Goal: Transaction & Acquisition: Purchase product/service

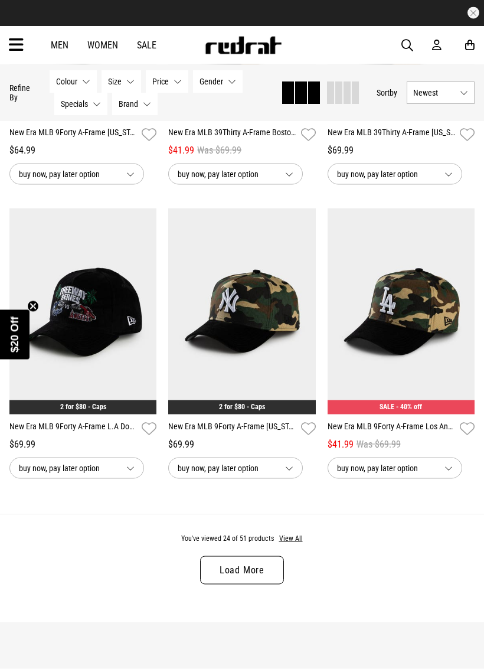
scroll to position [2083, 0]
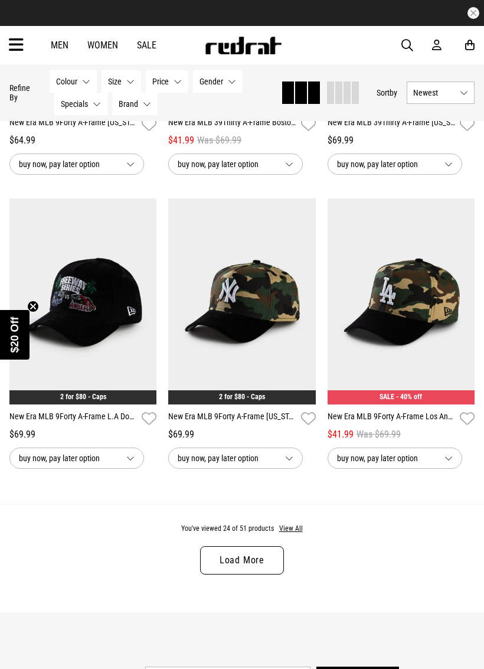
click at [262, 564] on link "Load More" at bounding box center [242, 560] width 84 height 28
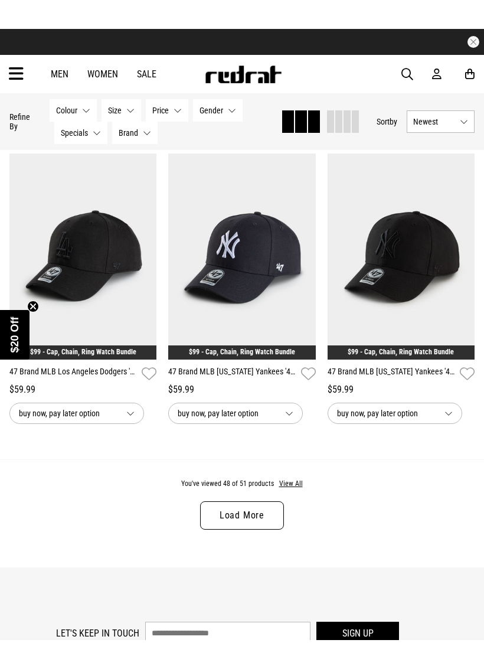
scroll to position [4519, 0]
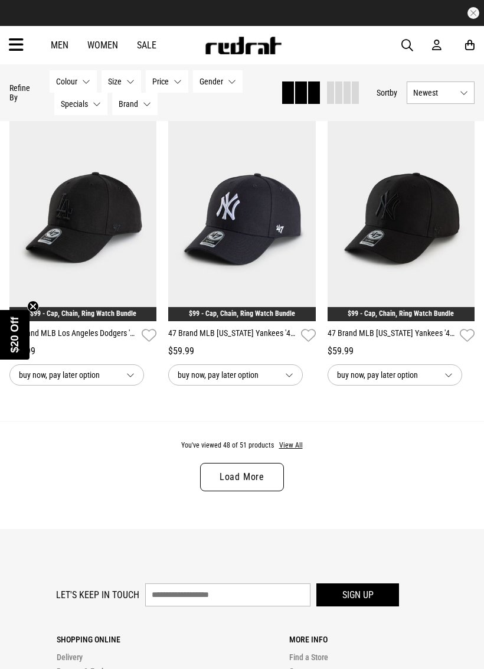
click at [268, 489] on link "Load More" at bounding box center [242, 477] width 84 height 28
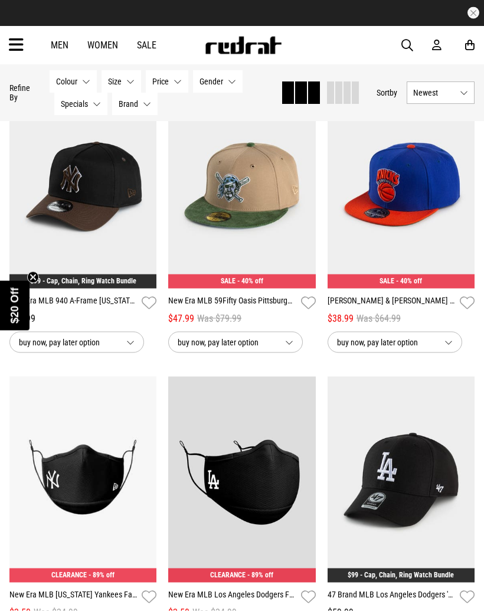
scroll to position [3955, 0]
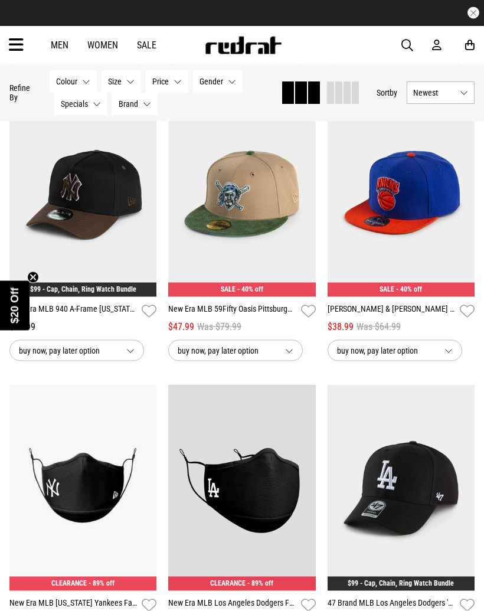
click at [143, 34] on div "Men Women Sale Sign in New Back Footwear Back Mens Back Womens Back Youth & Kid…" at bounding box center [242, 45] width 484 height 38
click at [148, 45] on link "Sale" at bounding box center [146, 45] width 19 height 11
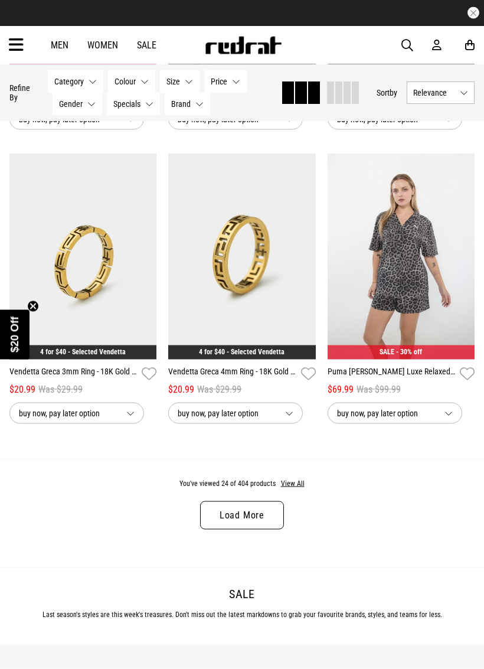
scroll to position [2128, 0]
click at [262, 529] on link "Load More" at bounding box center [242, 515] width 84 height 28
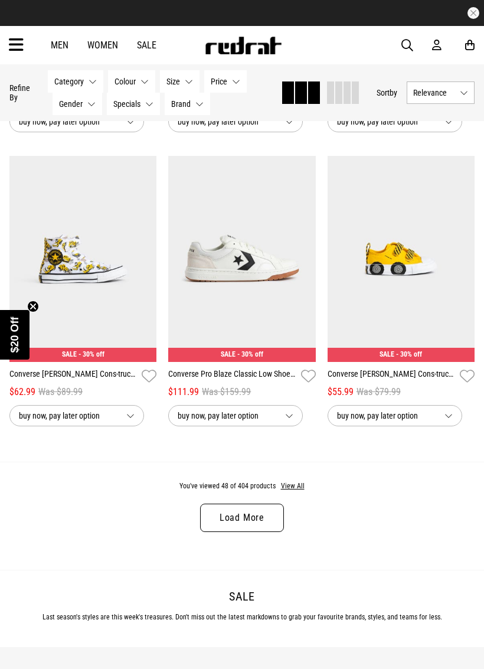
scroll to position [4635, 0]
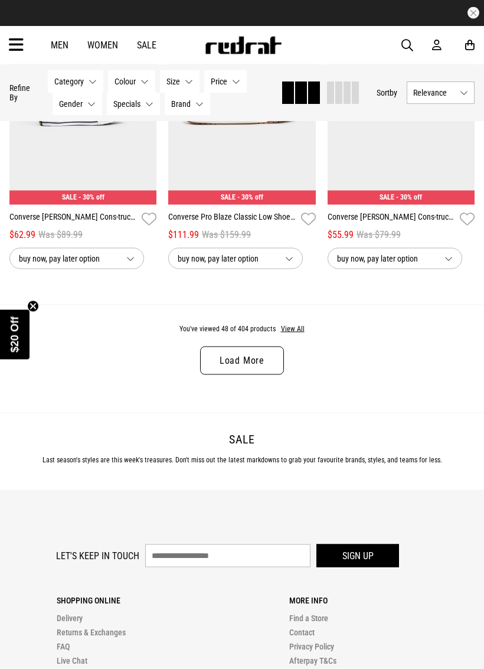
click at [420, 446] on h2 "Sale" at bounding box center [241, 439] width 465 height 14
click at [268, 371] on link "Load More" at bounding box center [242, 361] width 84 height 28
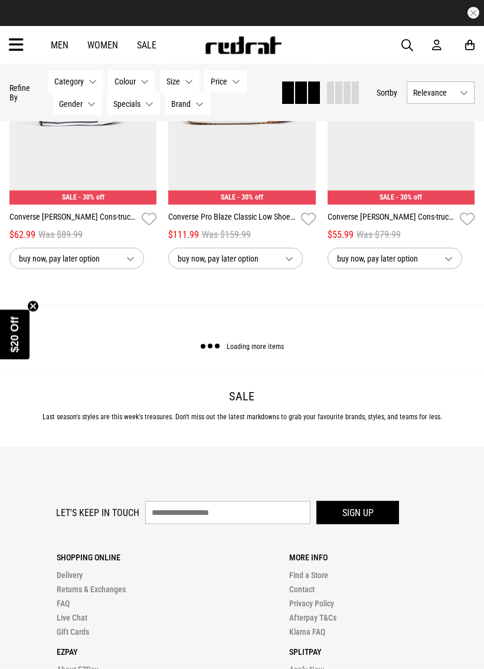
scroll to position [4636, 0]
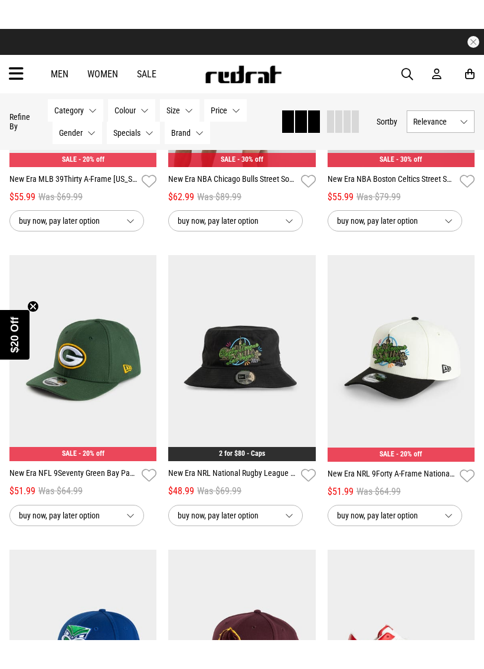
scroll to position [5879, 0]
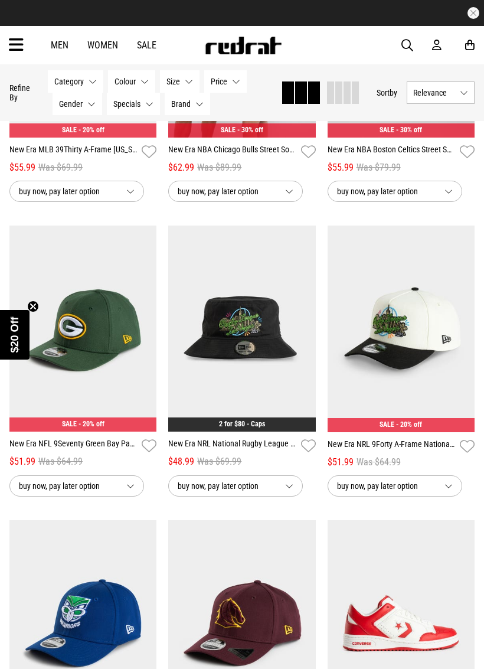
click at [393, 455] on link "New Era NRL 9Forty A-Frame National Rugby League Logo 2-Tone Snapback Cap" at bounding box center [392, 446] width 128 height 17
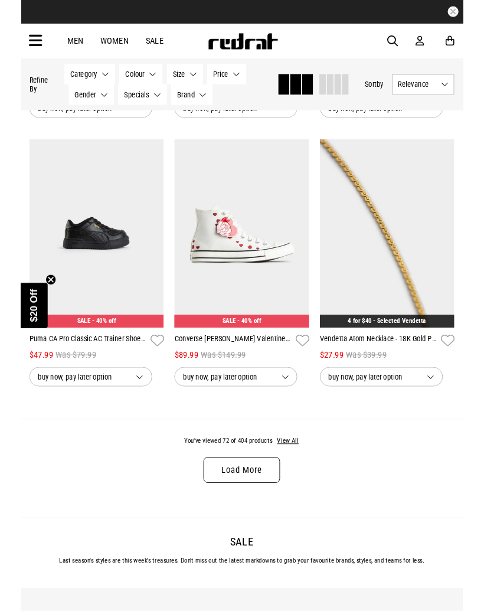
scroll to position [2195, 0]
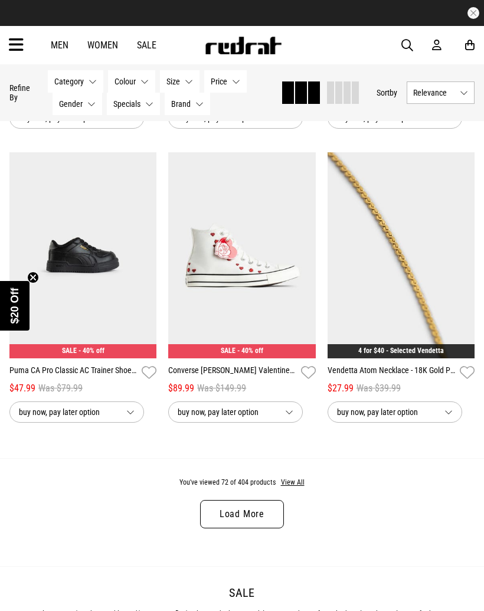
click at [255, 523] on link "Load More" at bounding box center [242, 514] width 84 height 28
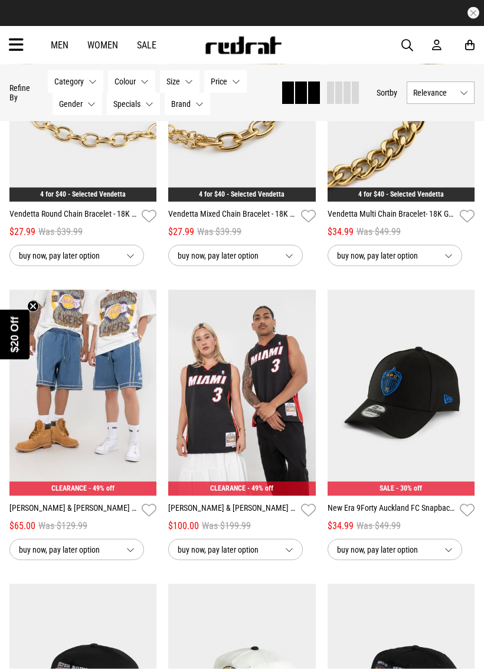
scroll to position [3531, 0]
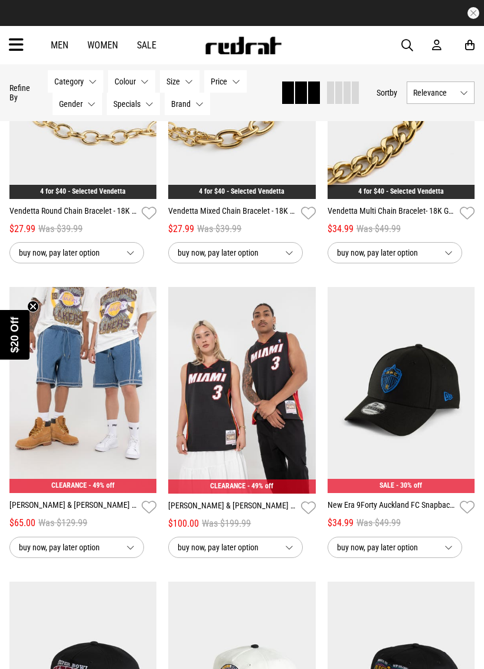
click at [246, 476] on img at bounding box center [242, 390] width 148 height 207
